Goal: Task Accomplishment & Management: Manage account settings

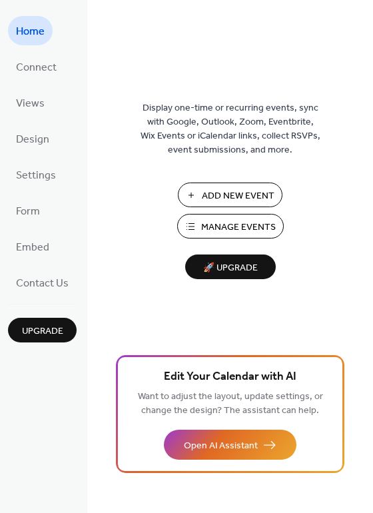
click at [198, 235] on button "Manage Events" at bounding box center [230, 226] width 107 height 25
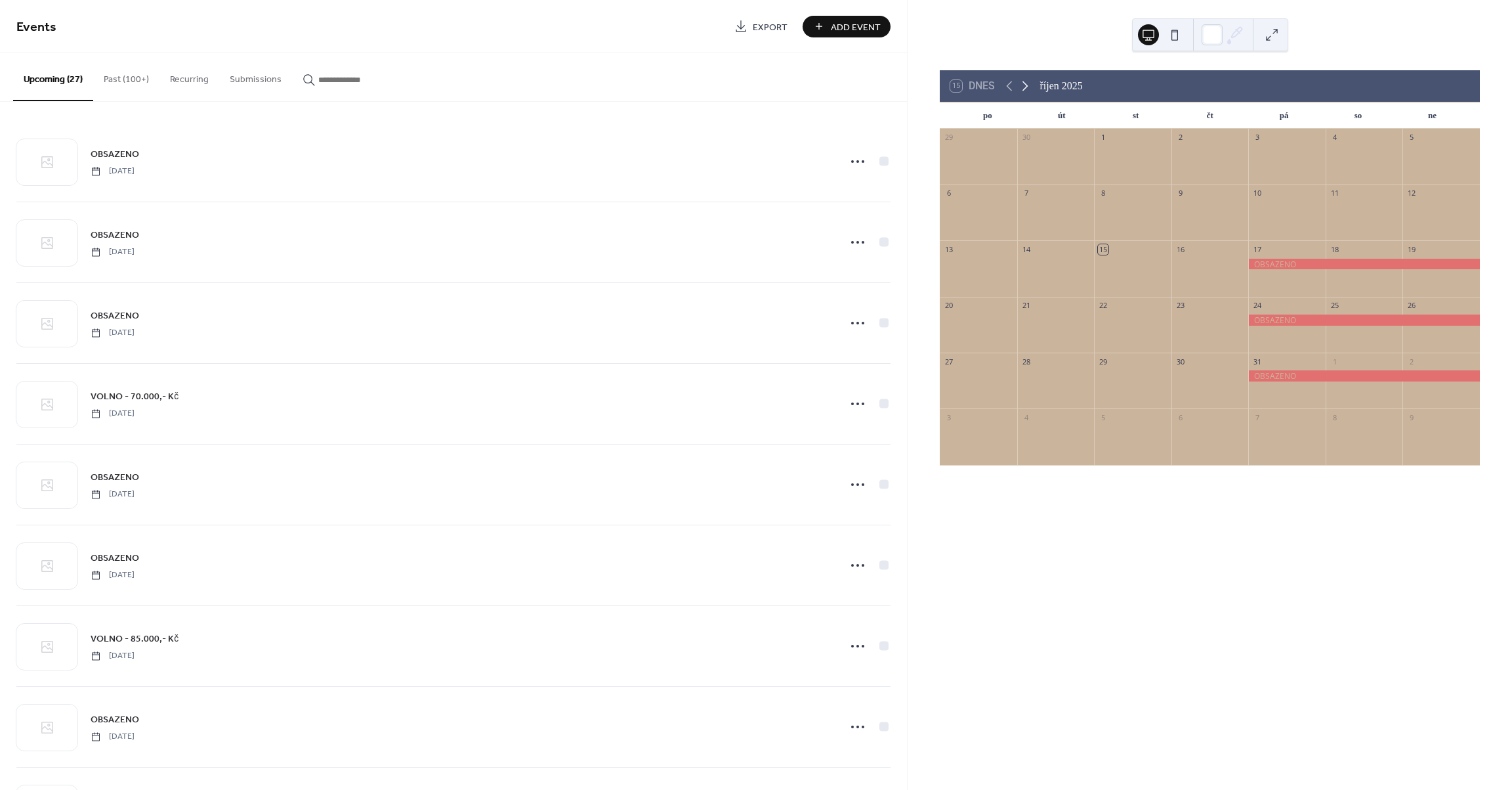
click at [1027, 88] on icon at bounding box center [1025, 86] width 16 height 16
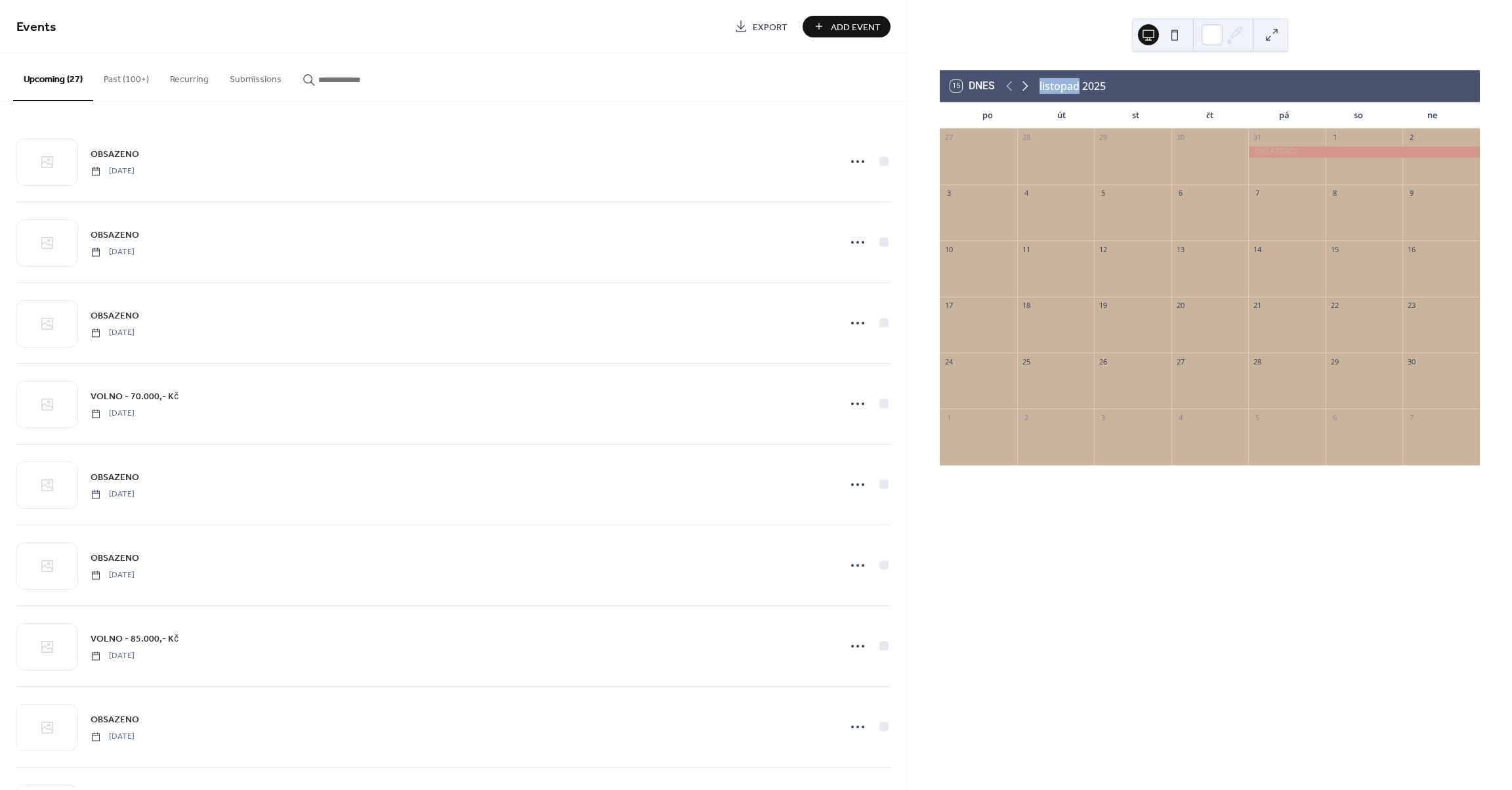
click at [1027, 88] on icon at bounding box center [1025, 86] width 16 height 16
click at [1027, 88] on icon at bounding box center [1025, 87] width 6 height 10
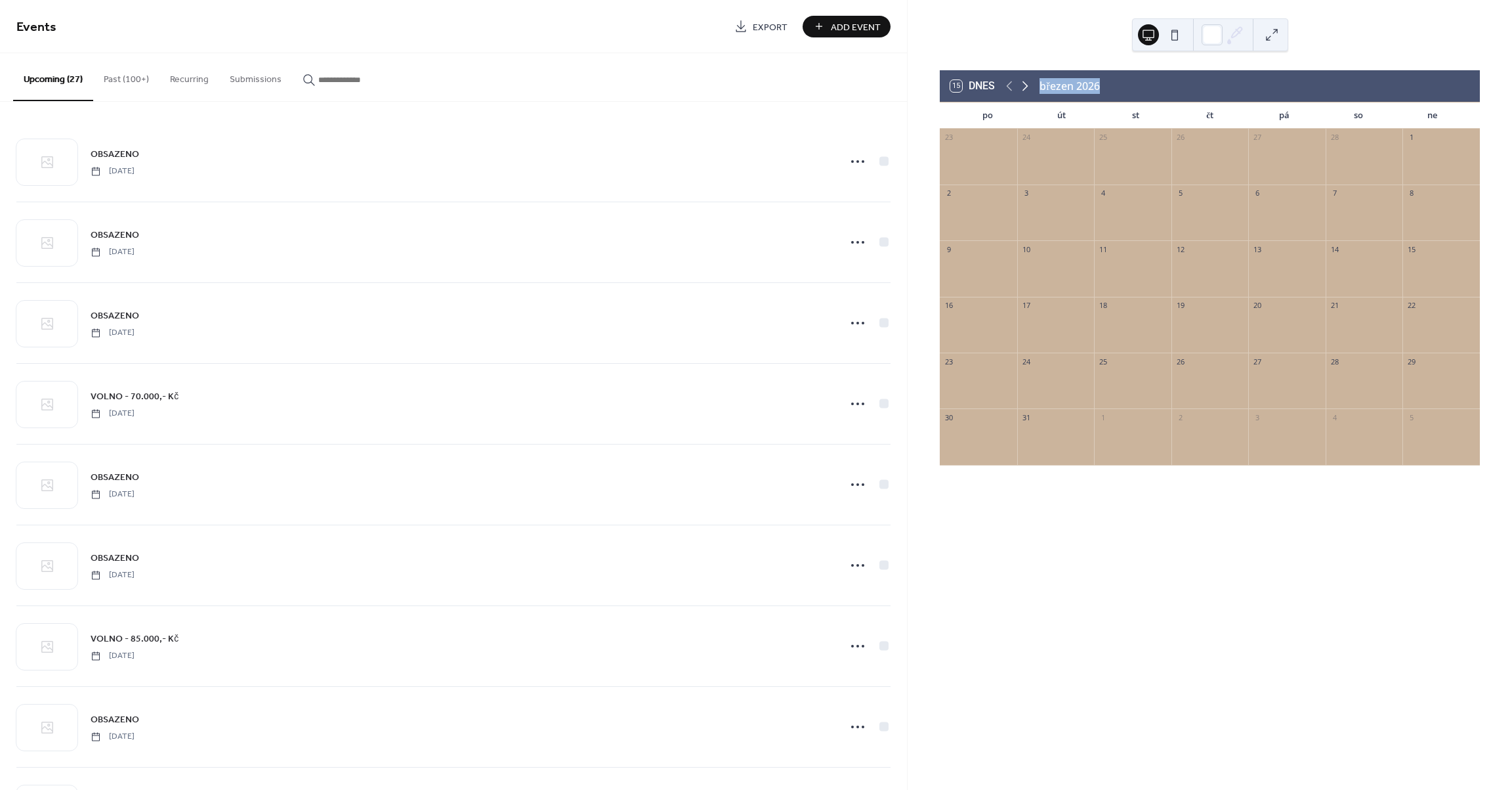
click at [1027, 88] on icon at bounding box center [1025, 87] width 6 height 10
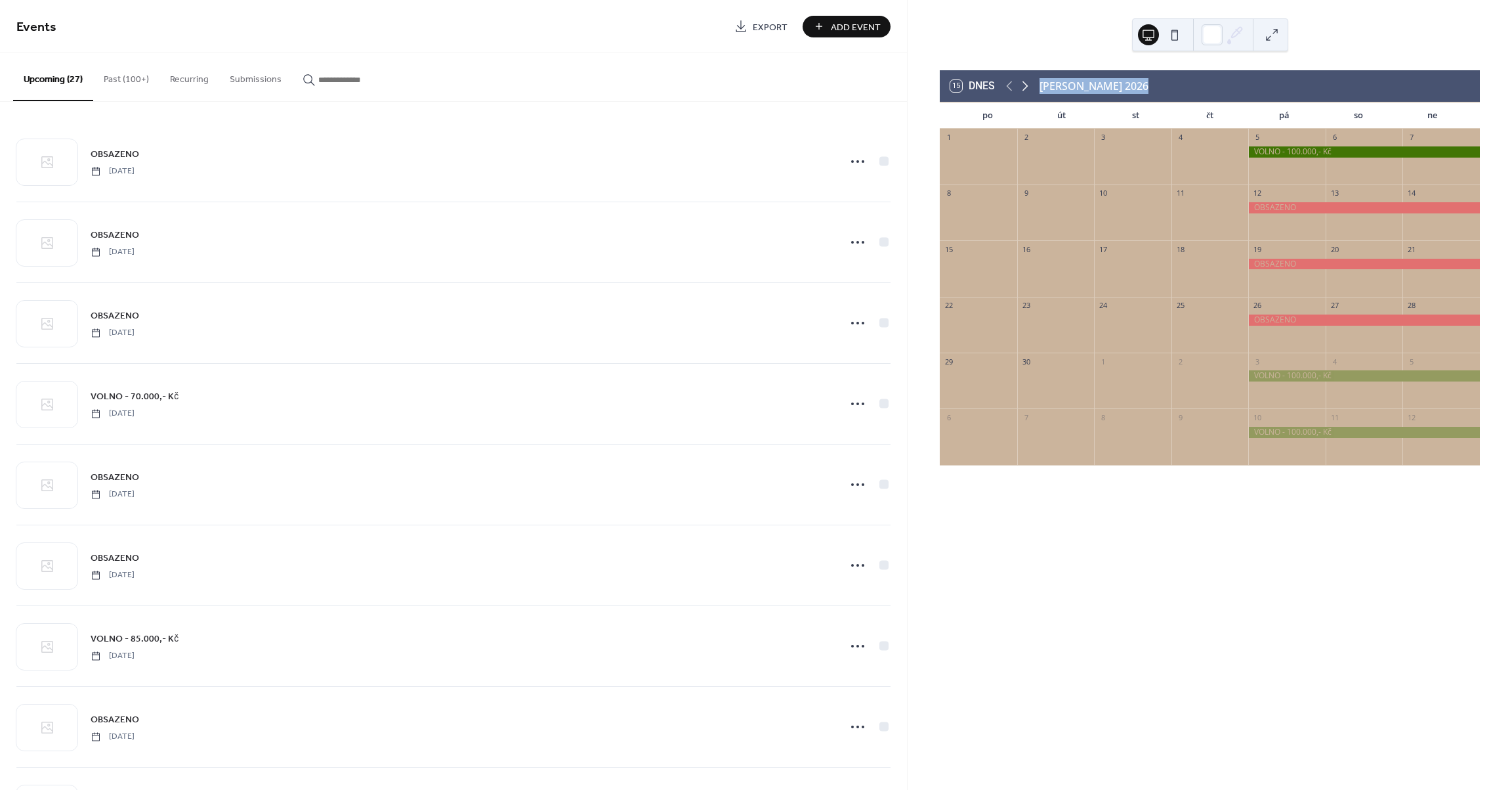
click at [1027, 88] on icon at bounding box center [1025, 87] width 6 height 10
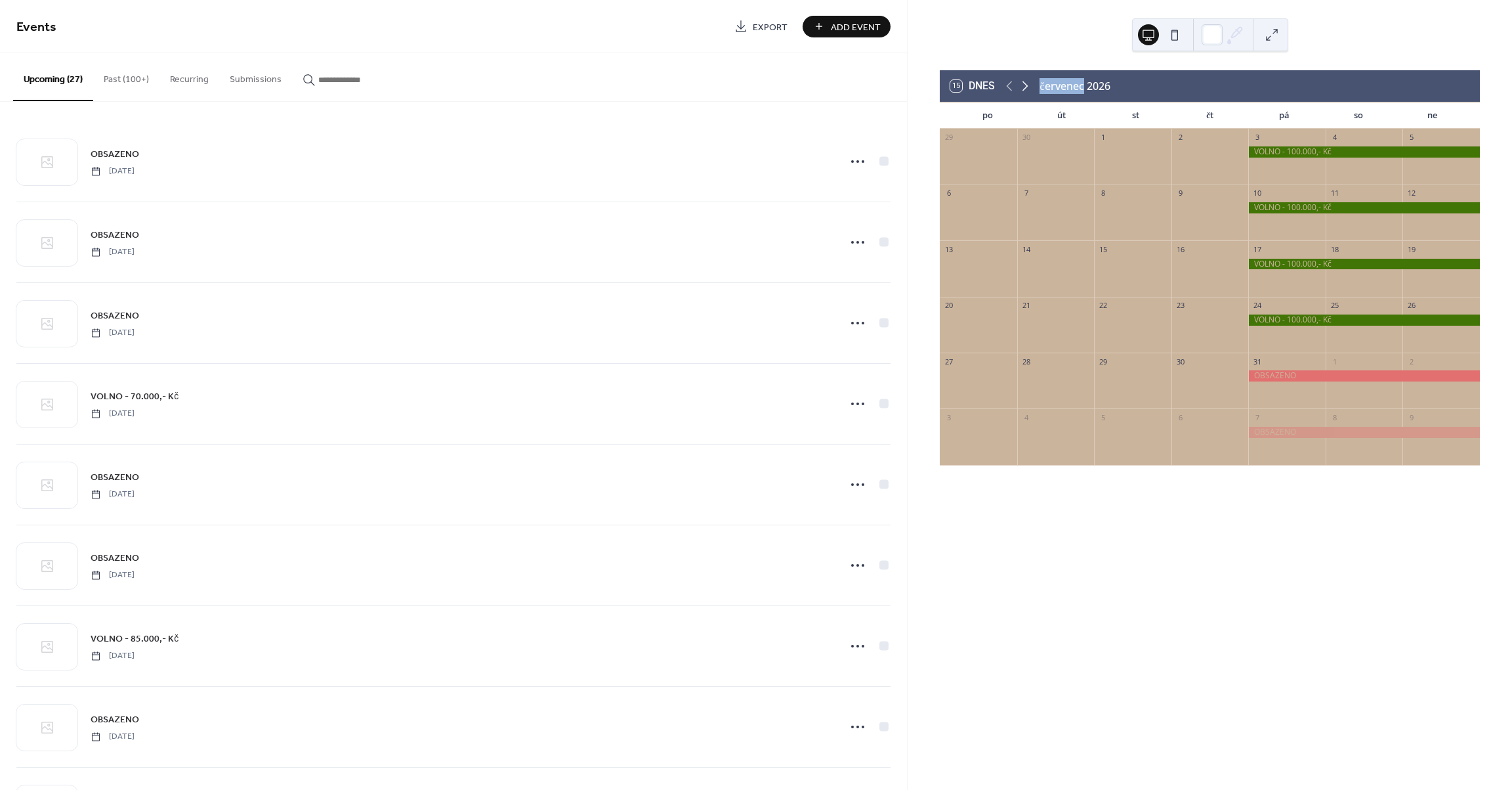
click at [1027, 88] on icon at bounding box center [1025, 87] width 6 height 10
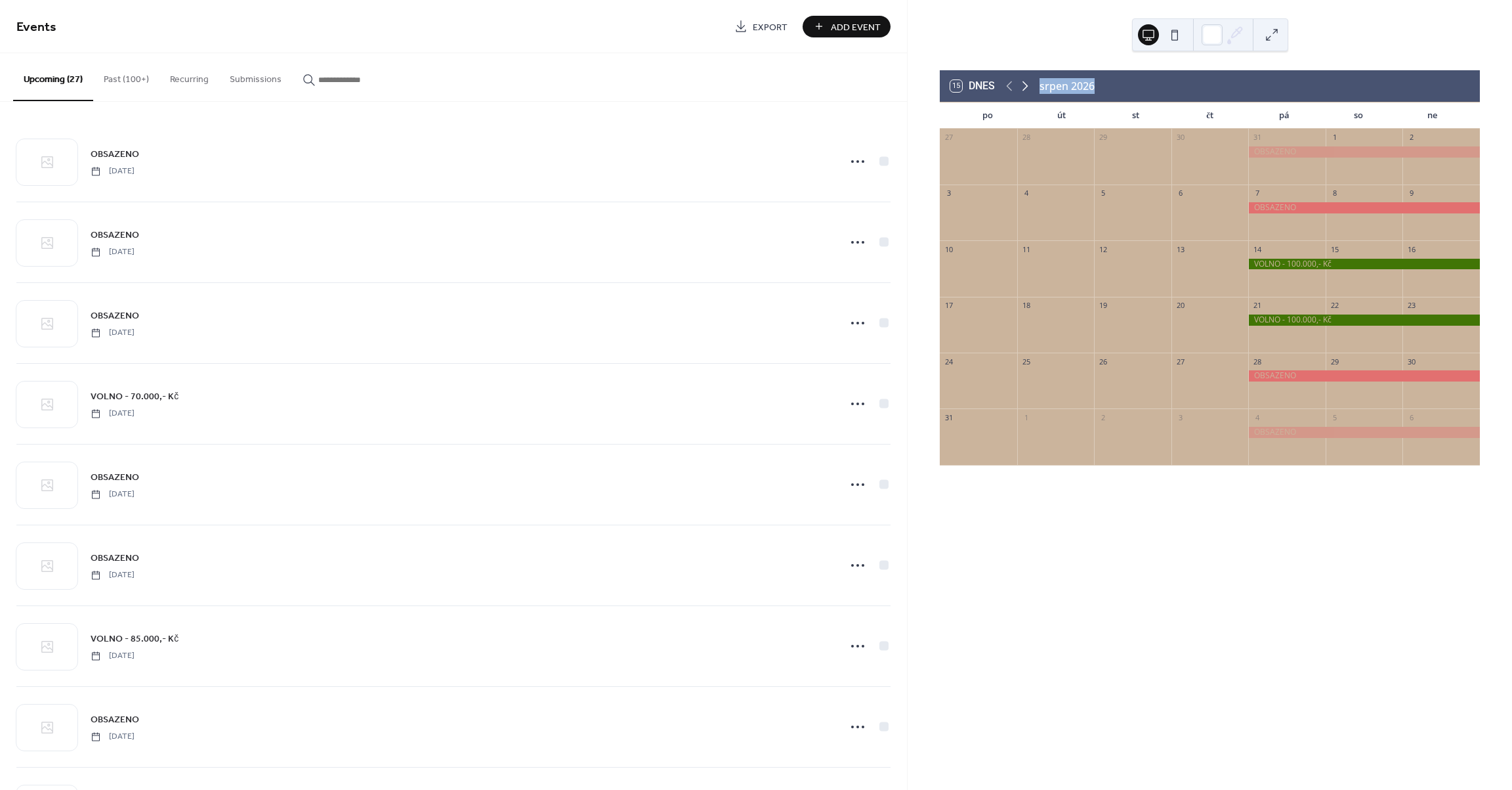
click at [1027, 88] on icon at bounding box center [1025, 87] width 6 height 10
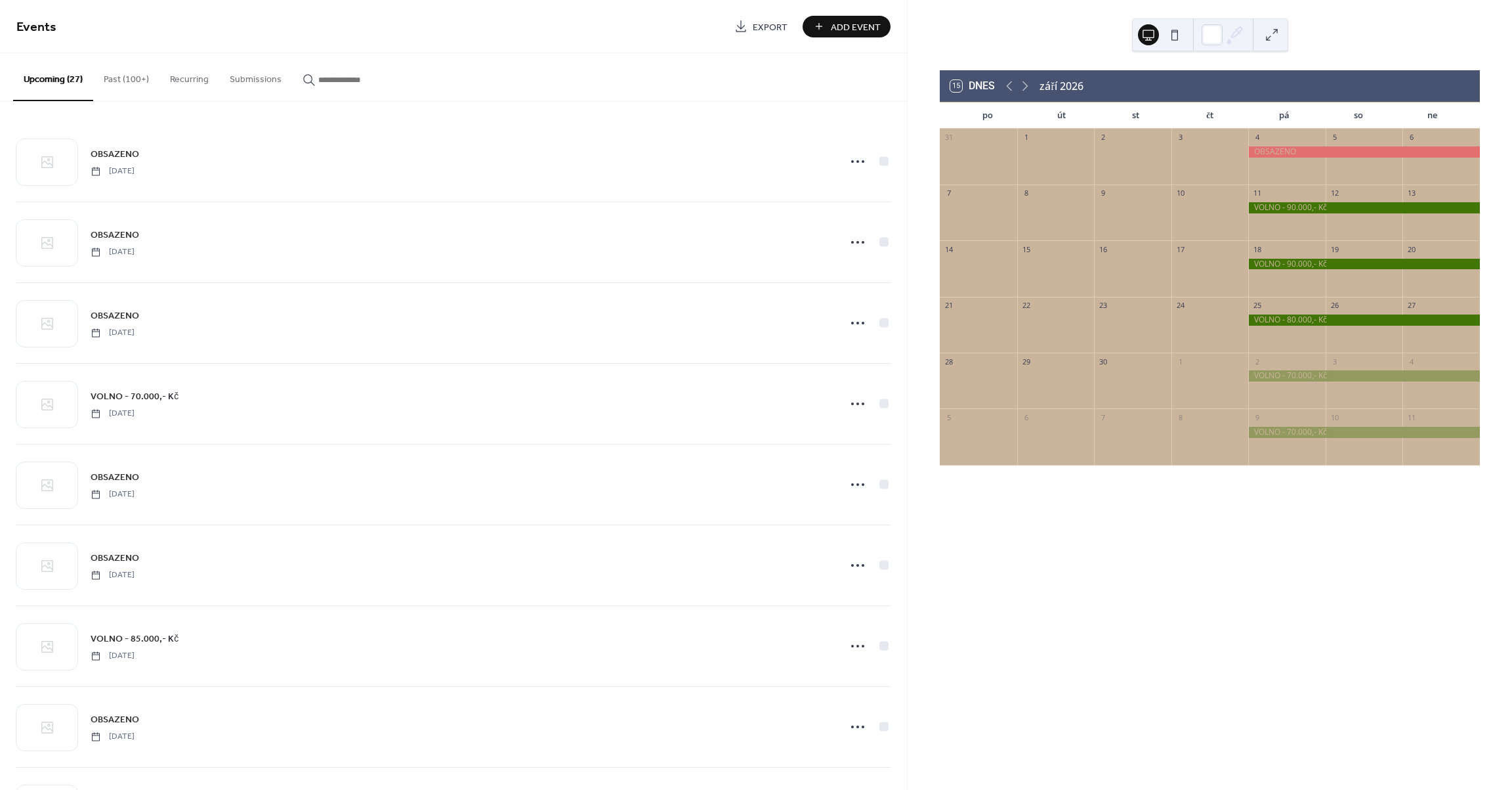
click at [1278, 209] on div at bounding box center [1363, 207] width 231 height 11
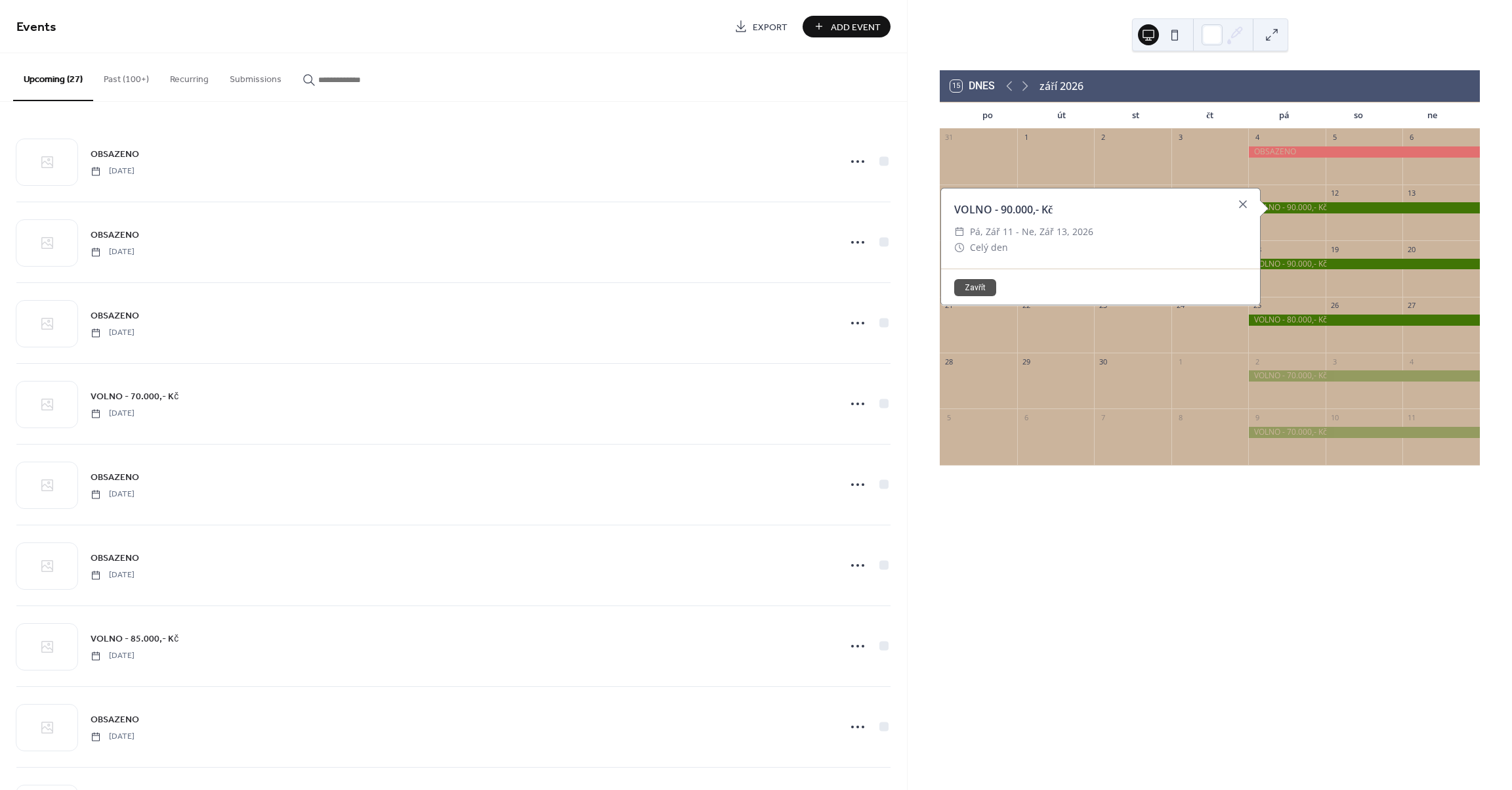
click at [964, 285] on button "Zavřít" at bounding box center [975, 287] width 42 height 17
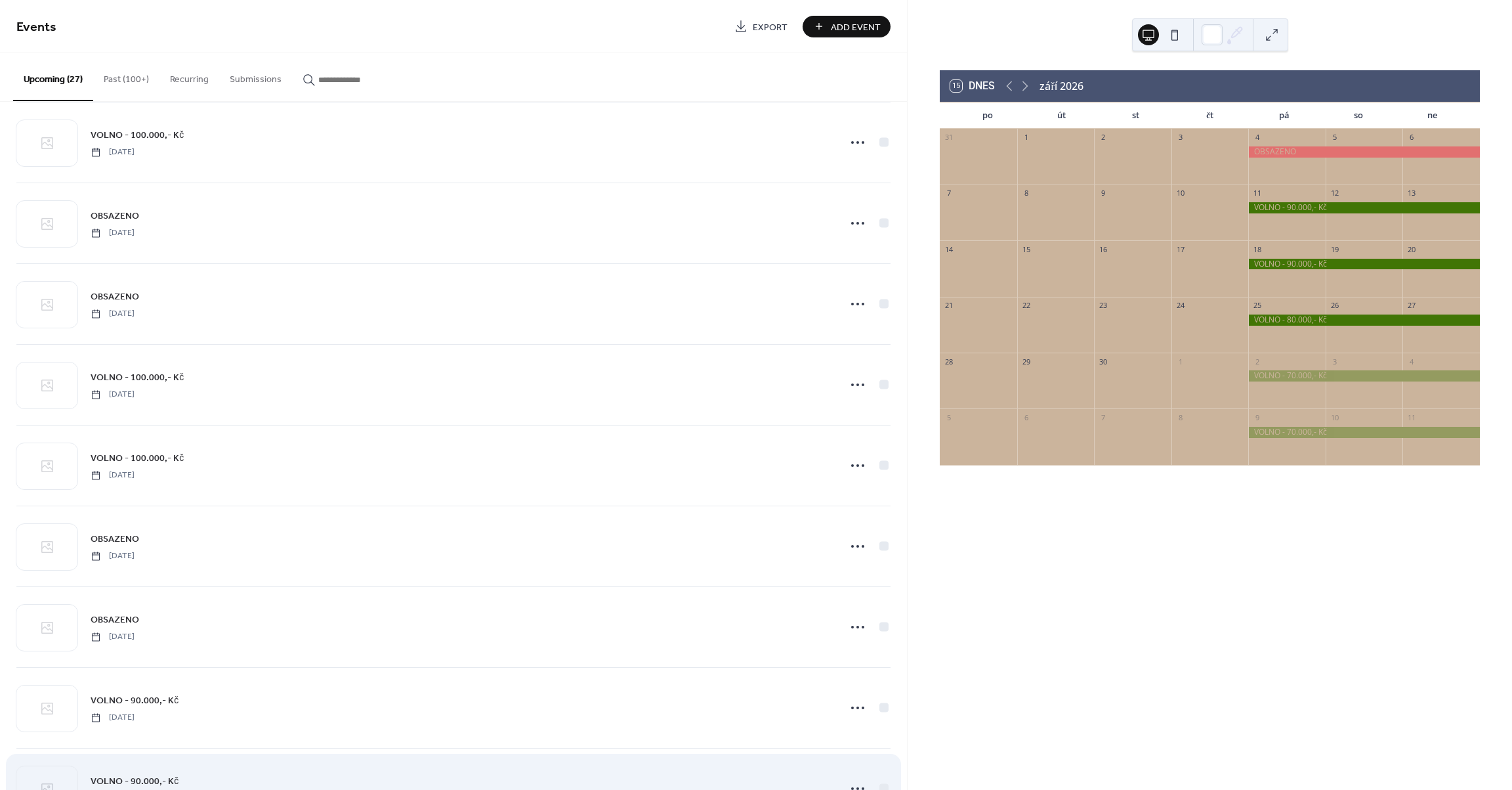
scroll to position [1229, 0]
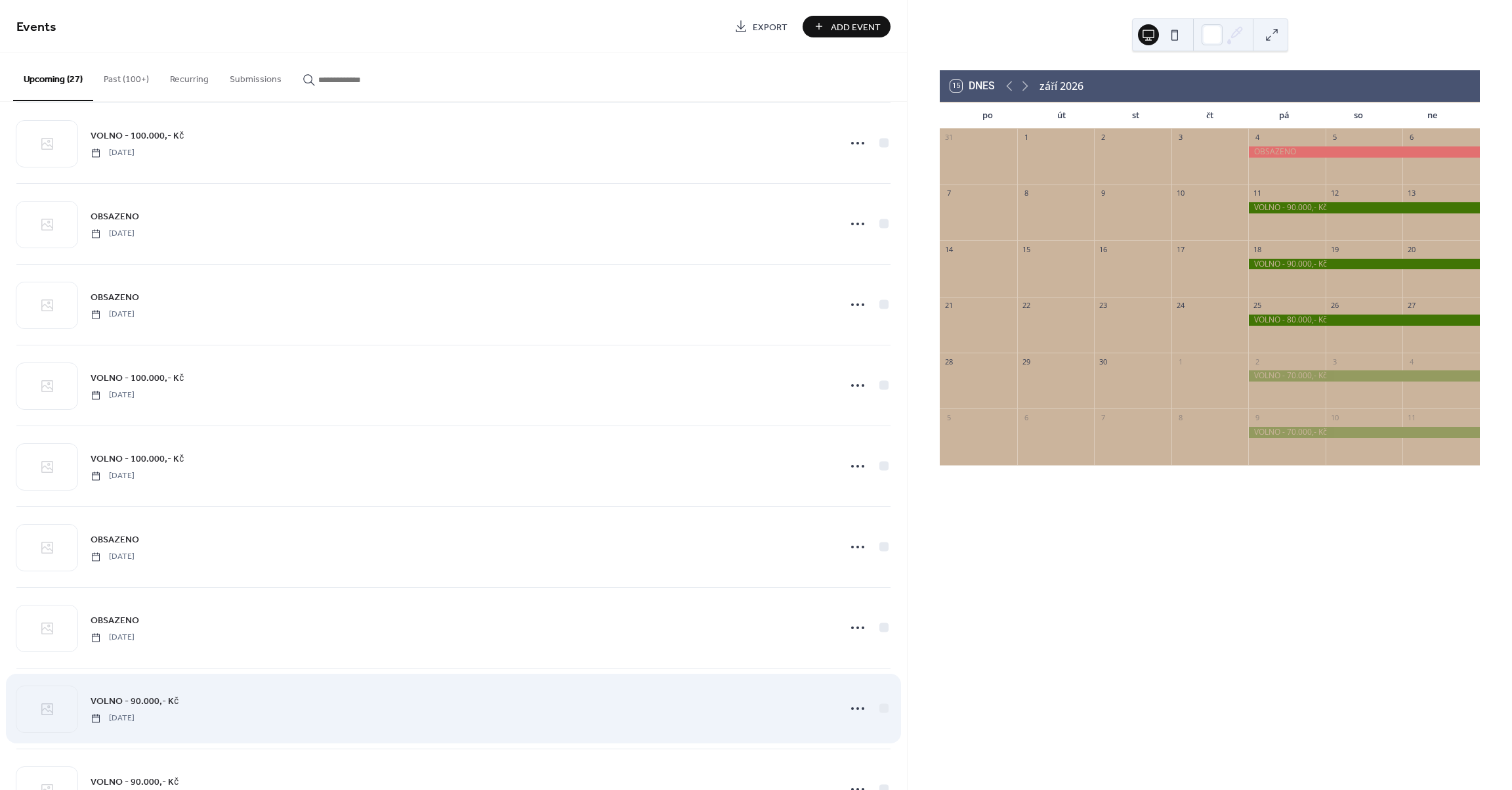
click at [176, 687] on div "VOLNO - 90.000,- Kč Friday, September 11, 2026" at bounding box center [454, 707] width 875 height 80
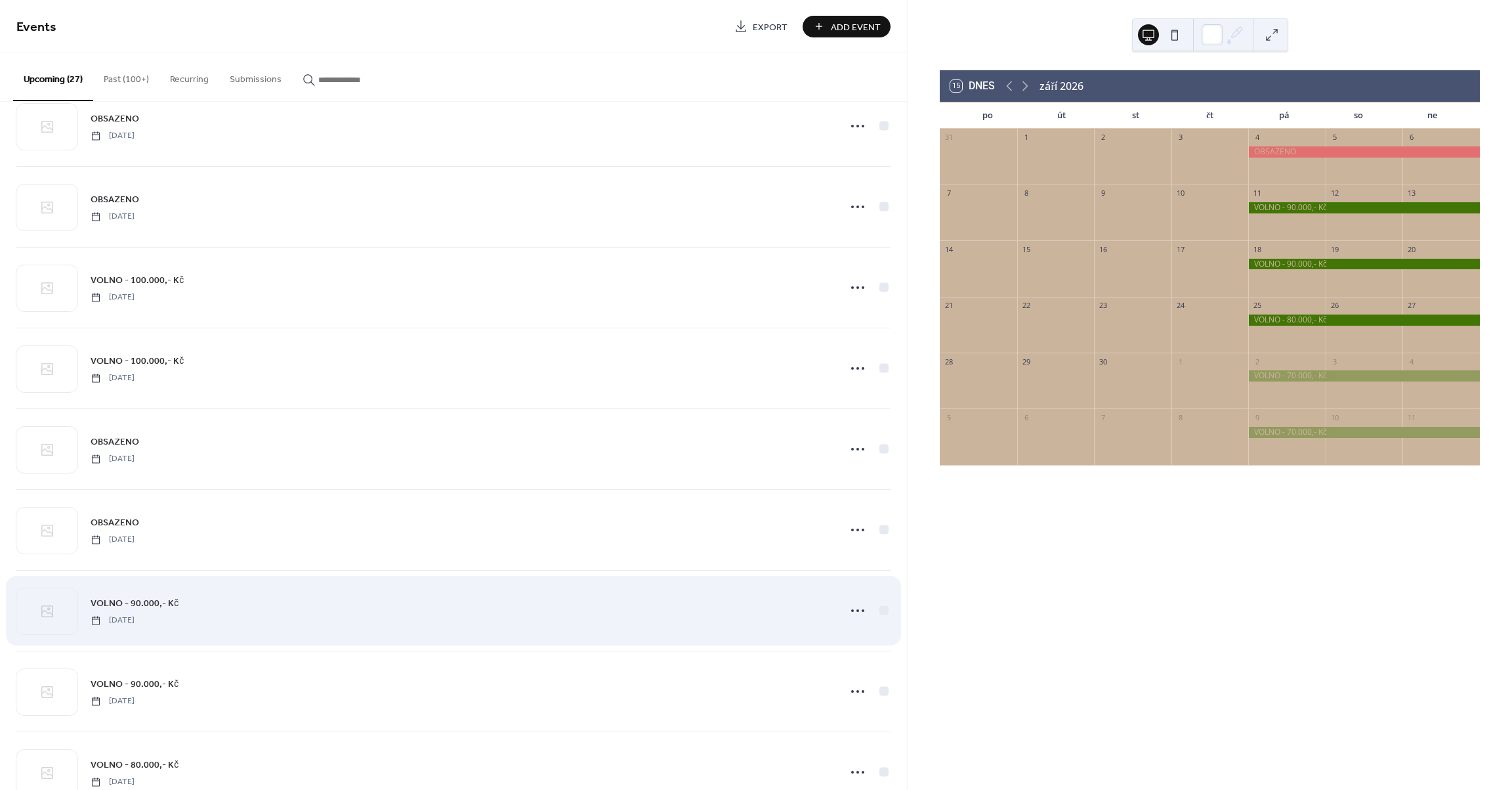
scroll to position [1326, 0]
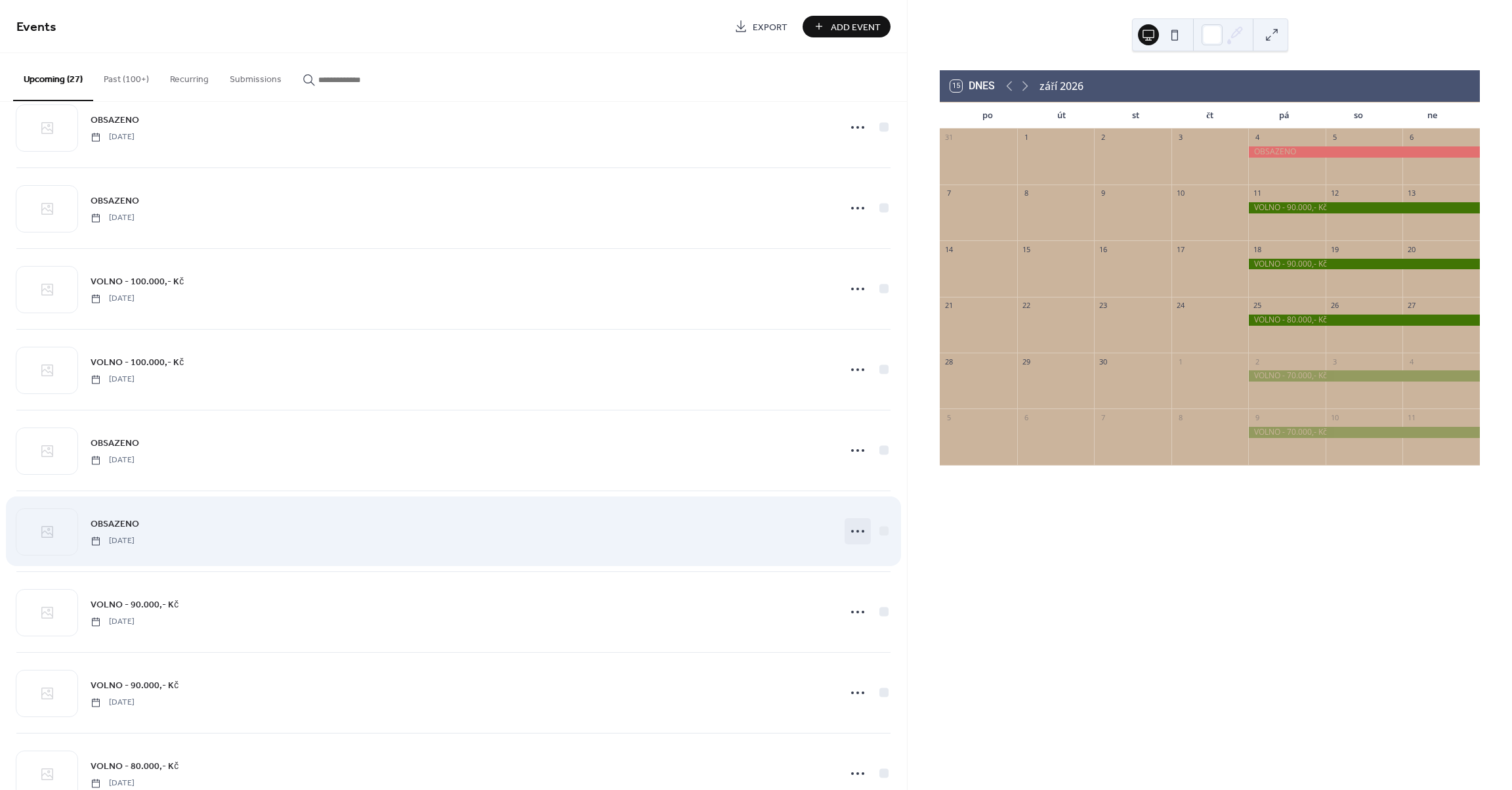
click at [861, 530] on icon at bounding box center [857, 530] width 21 height 21
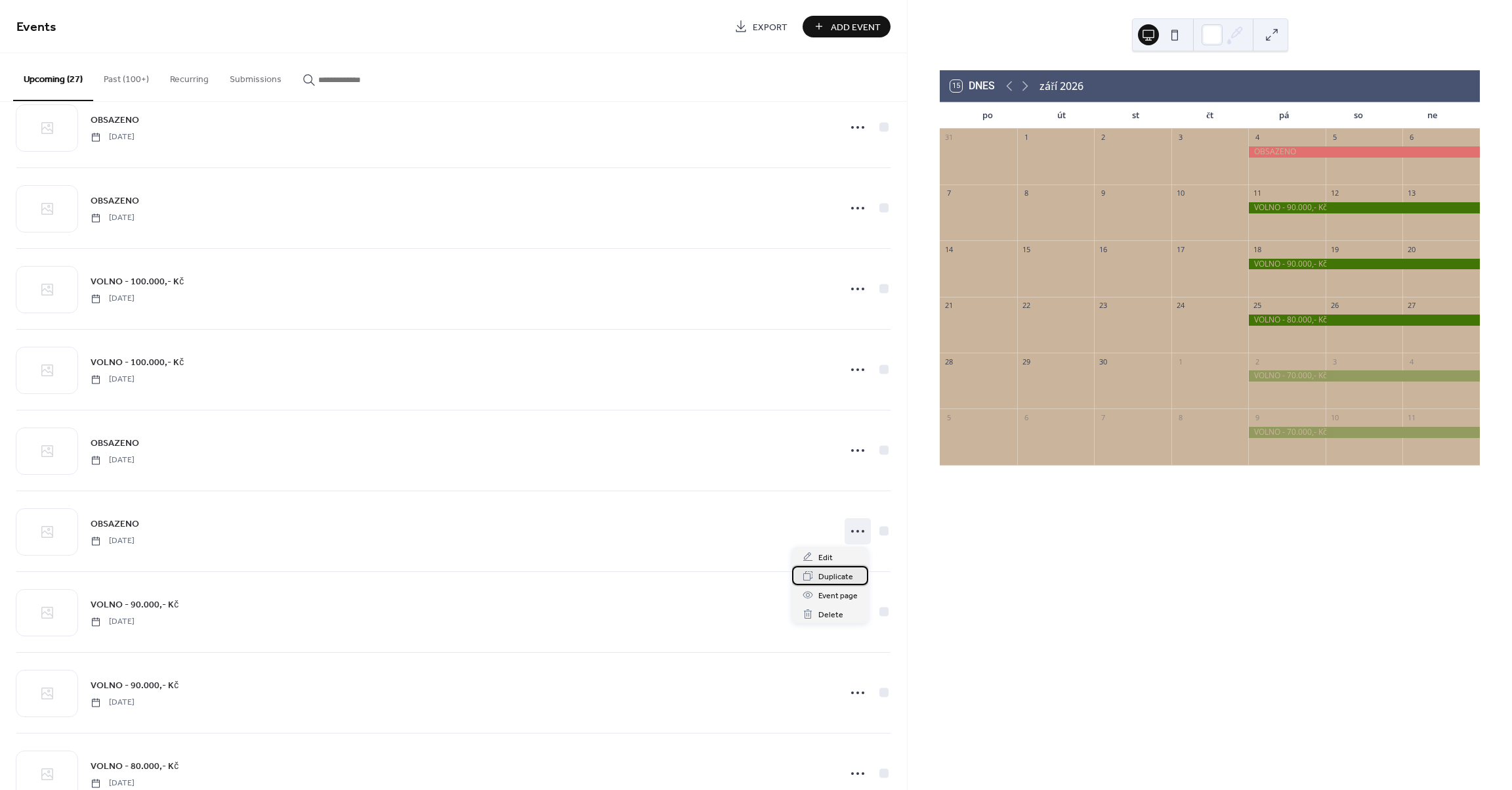
click at [821, 574] on span "Duplicate" at bounding box center [835, 576] width 34 height 14
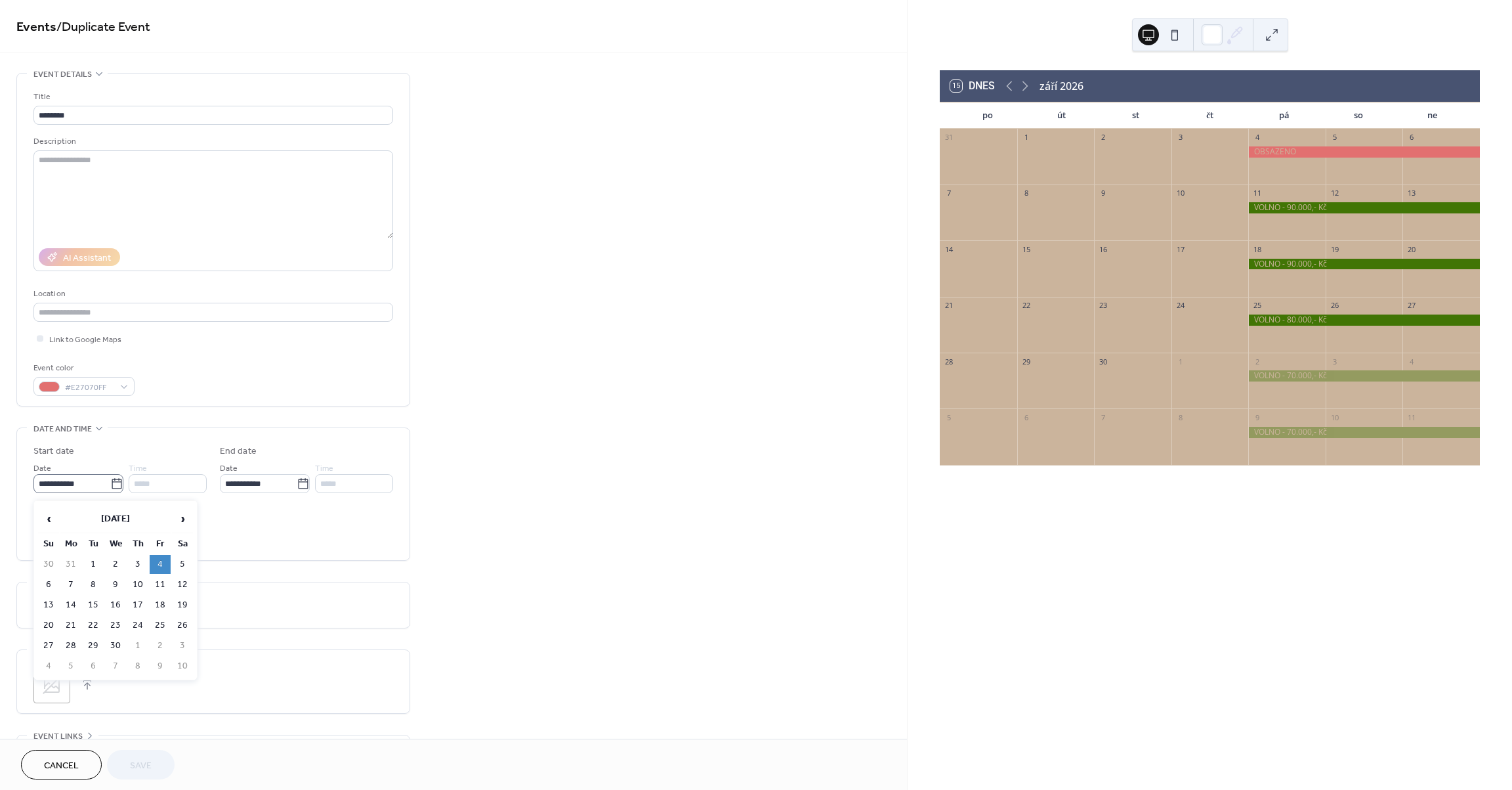
click at [114, 487] on icon at bounding box center [116, 483] width 13 height 13
click at [110, 487] on input "**********" at bounding box center [72, 483] width 77 height 19
click at [163, 587] on td "11" at bounding box center [160, 584] width 21 height 19
type input "**********"
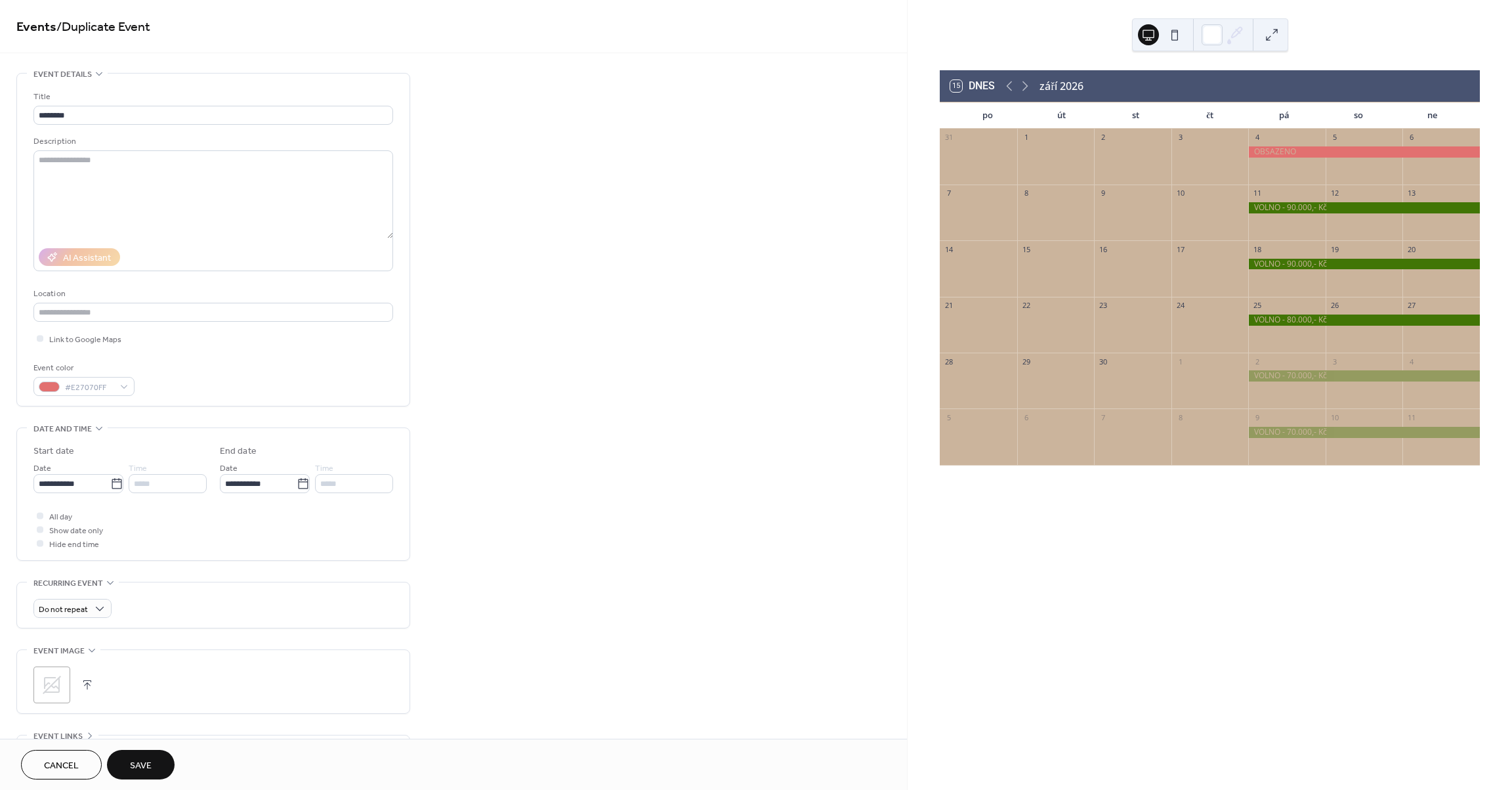
click at [142, 770] on span "Save" at bounding box center [141, 765] width 22 height 14
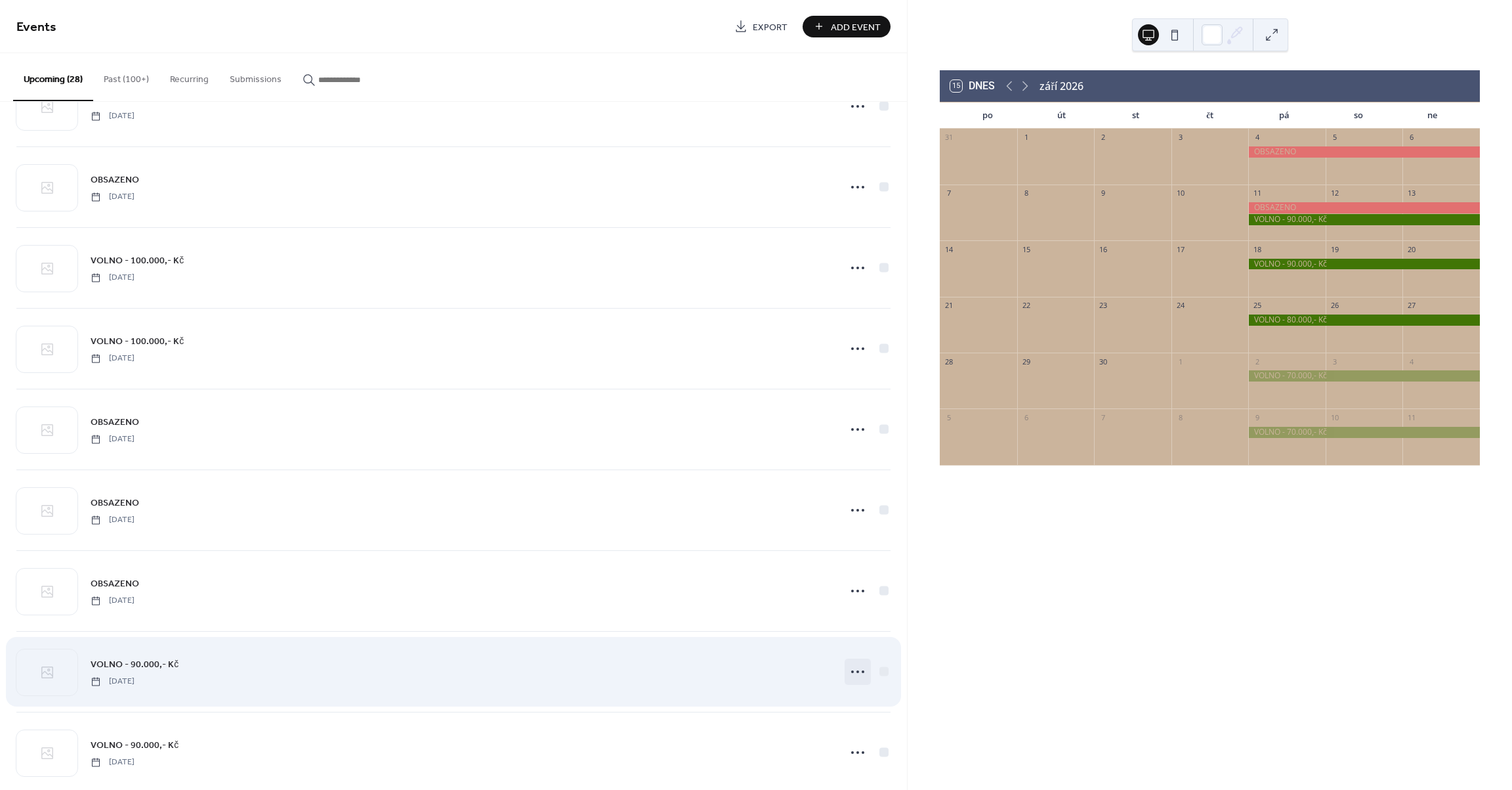
scroll to position [1350, 0]
click at [853, 666] on icon at bounding box center [857, 668] width 21 height 21
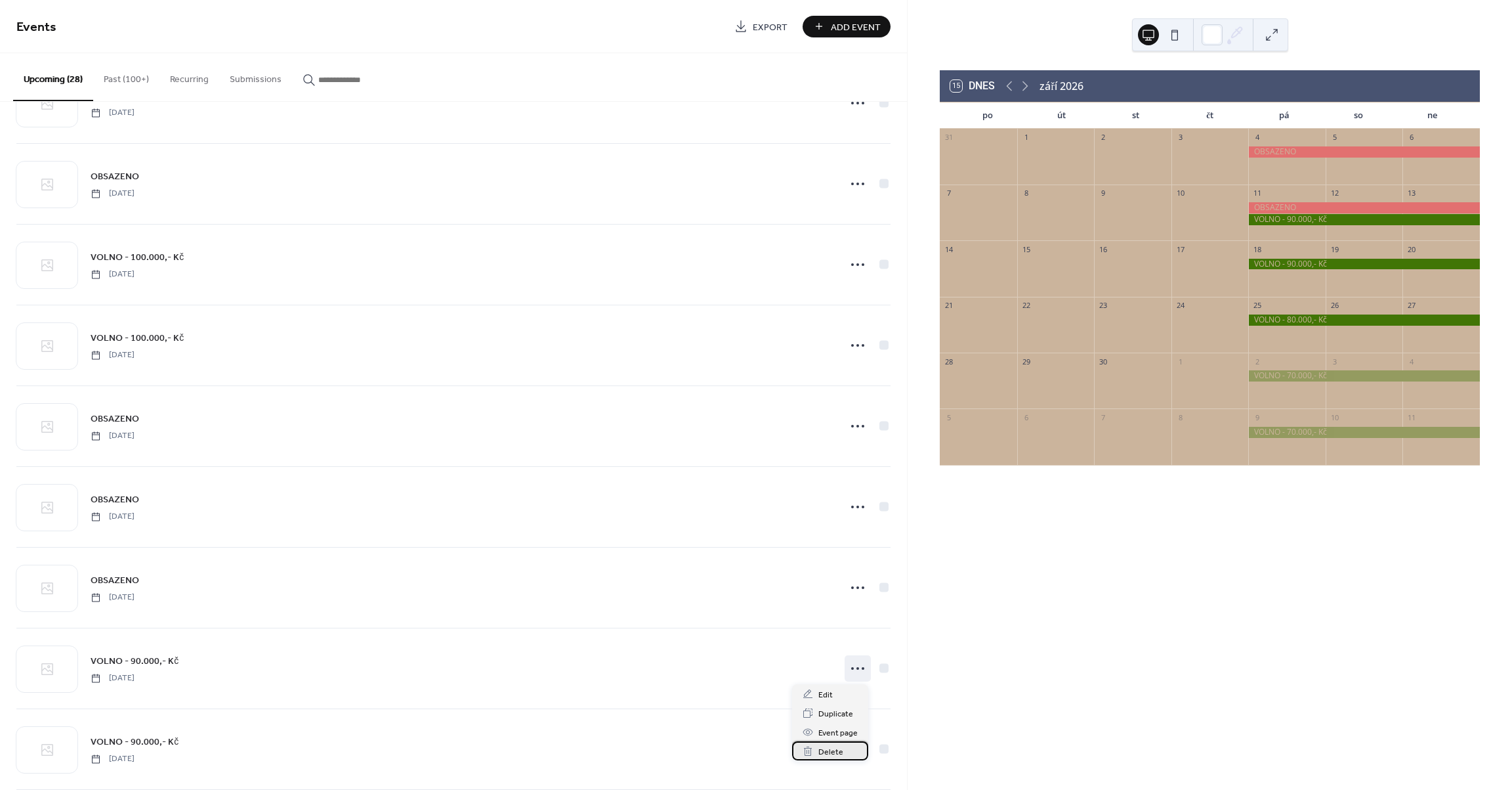
click at [851, 749] on div "Delete" at bounding box center [829, 750] width 76 height 19
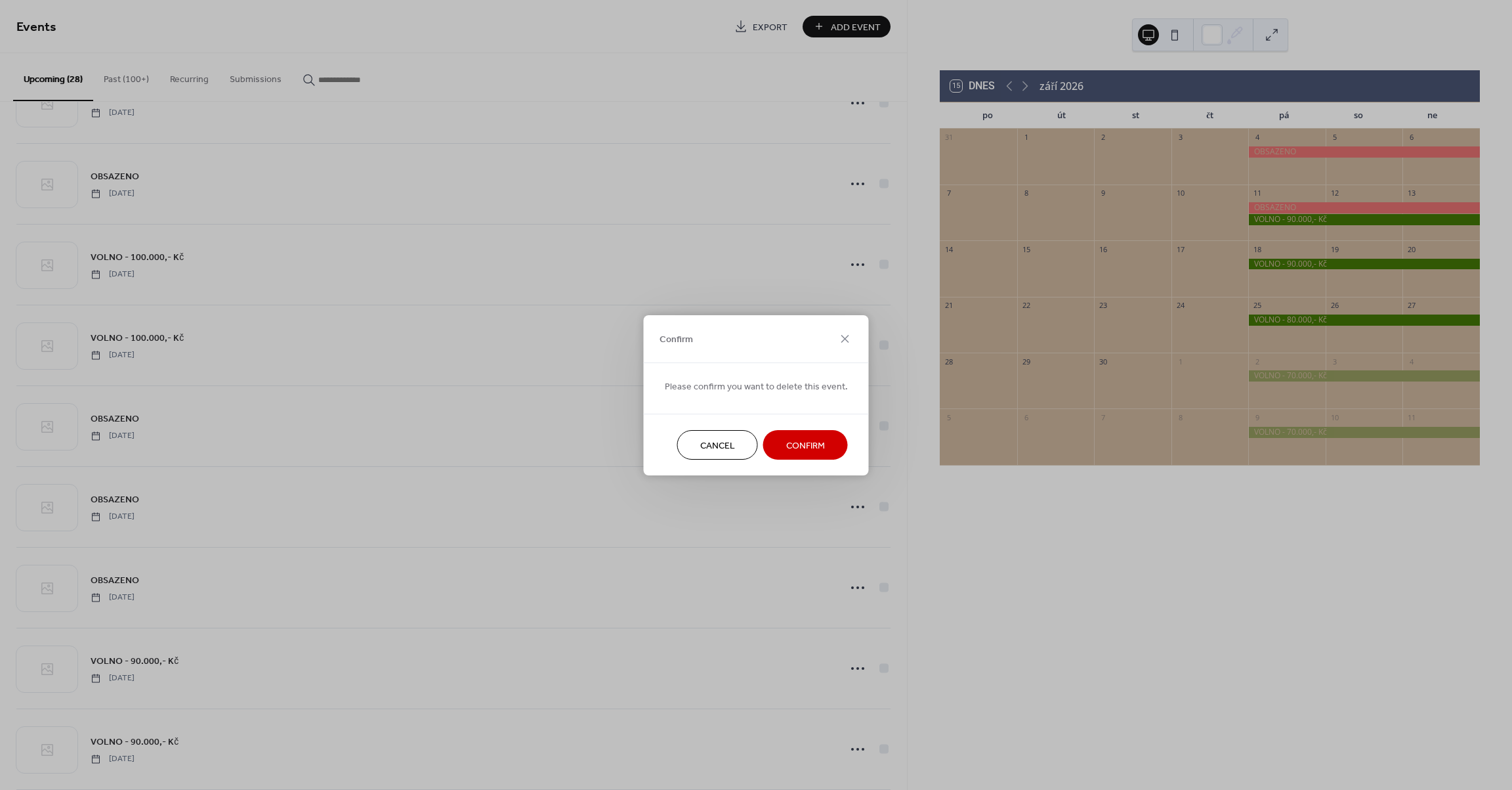
click at [808, 448] on span "Confirm" at bounding box center [805, 445] width 38 height 14
